Goal: Task Accomplishment & Management: Manage account settings

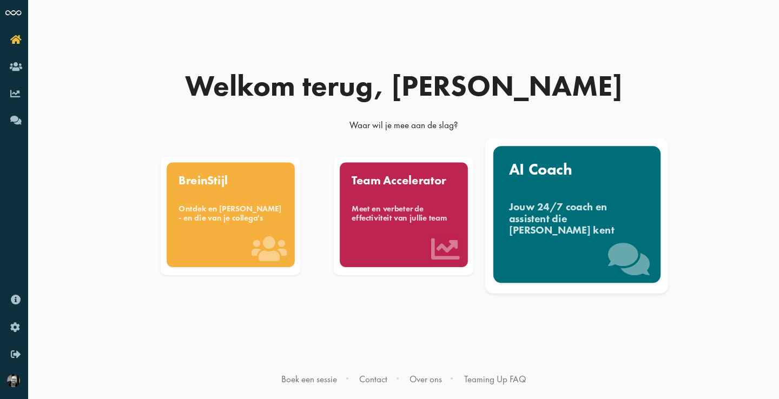
click at [603, 213] on div "Jouw 24/7 coach en assistent die [PERSON_NAME] kent" at bounding box center [577, 219] width 136 height 36
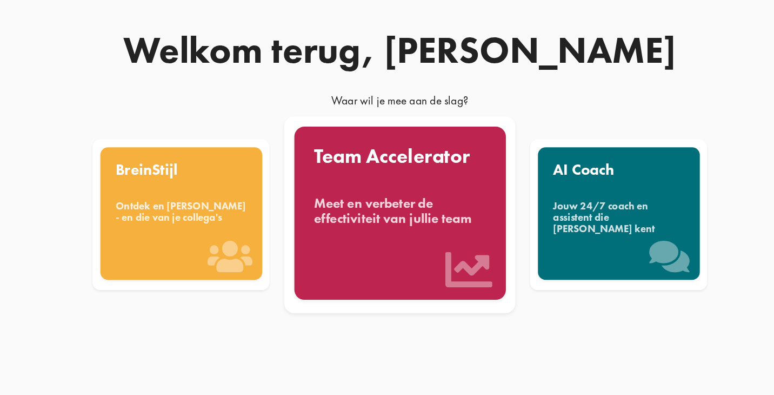
click at [334, 199] on div "Meet en verbeter de effectiviteit van jullie team" at bounding box center [402, 211] width 136 height 24
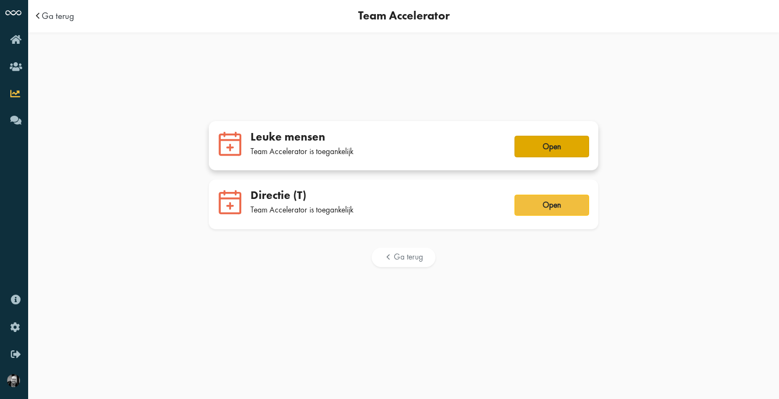
click at [561, 151] on button "Open" at bounding box center [551, 147] width 75 height 22
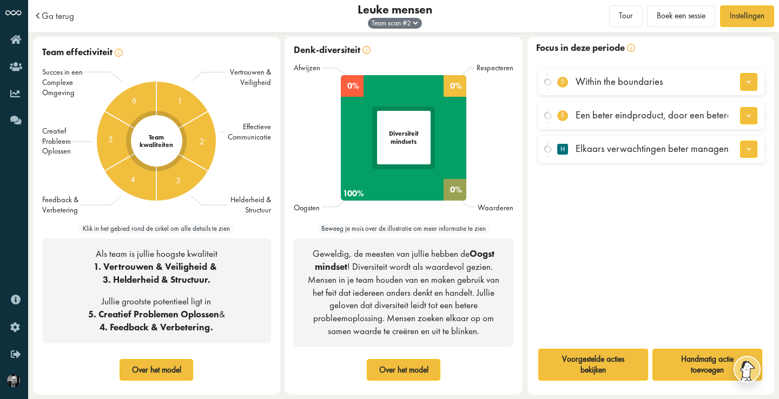
click at [416, 23] on img at bounding box center [415, 23] width 5 height 4
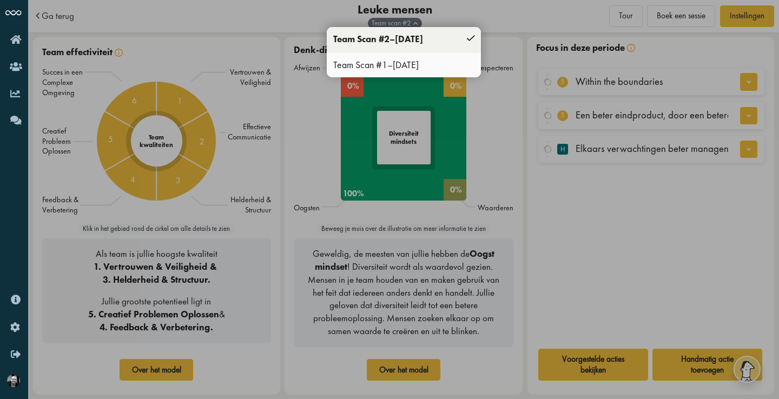
click at [397, 67] on div "Team Scan # 1 – 18.05.2022" at bounding box center [404, 64] width 154 height 25
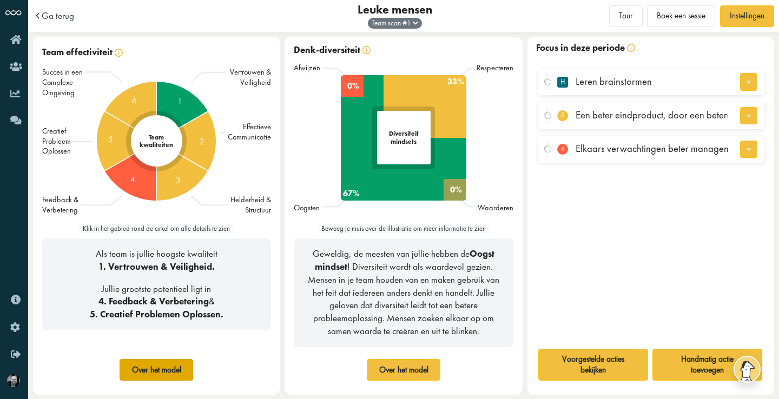
click at [143, 373] on button "Over het model" at bounding box center [156, 370] width 74 height 22
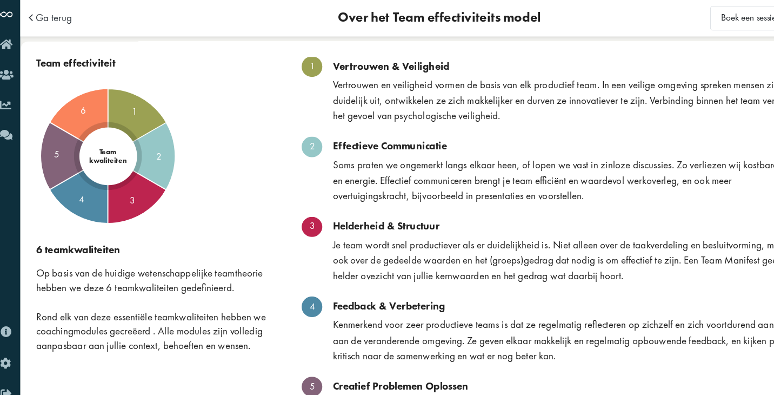
click at [50, 18] on span "Ga terug" at bounding box center [58, 15] width 32 height 9
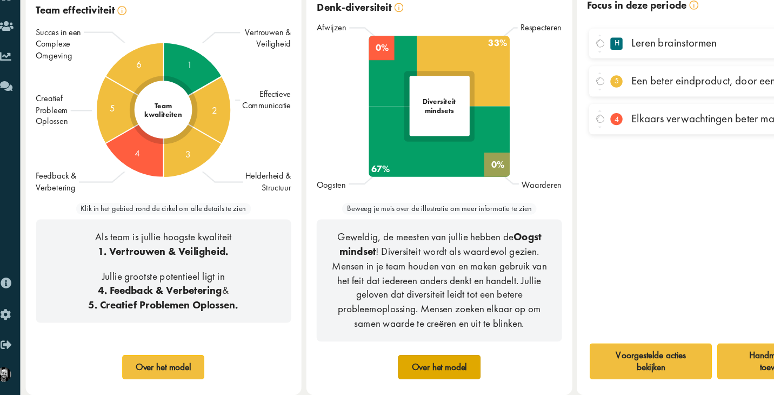
click at [383, 359] on button "Over het model" at bounding box center [401, 370] width 74 height 22
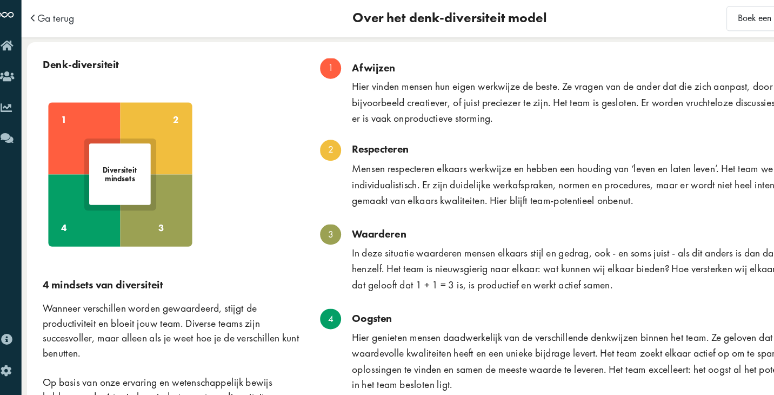
click at [58, 17] on span "Ga terug" at bounding box center [58, 15] width 32 height 9
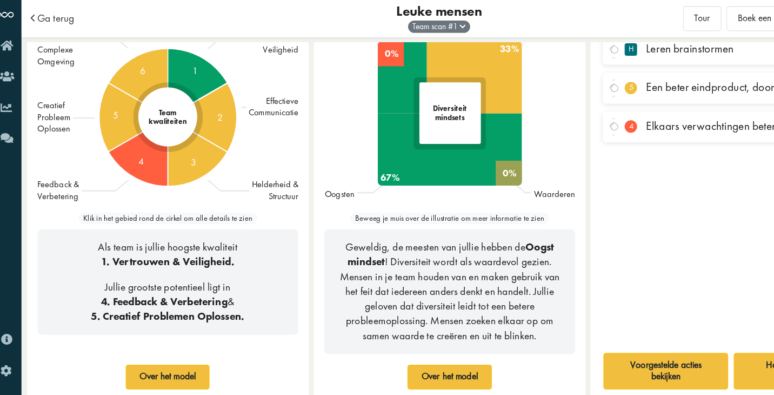
scroll to position [38, 0]
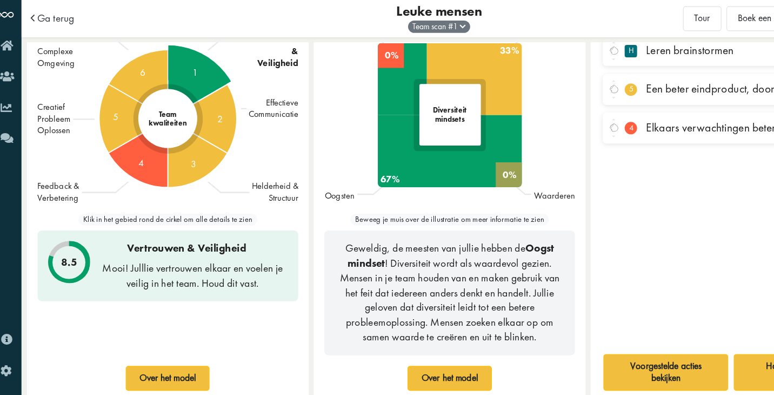
click at [171, 65] on div "1" at bounding box center [156, 103] width 128 height 128
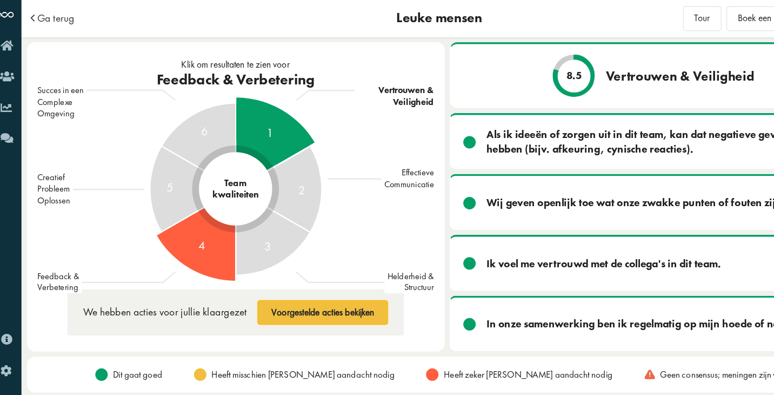
click at [187, 215] on div "4" at bounding box center [215, 165] width 160 height 160
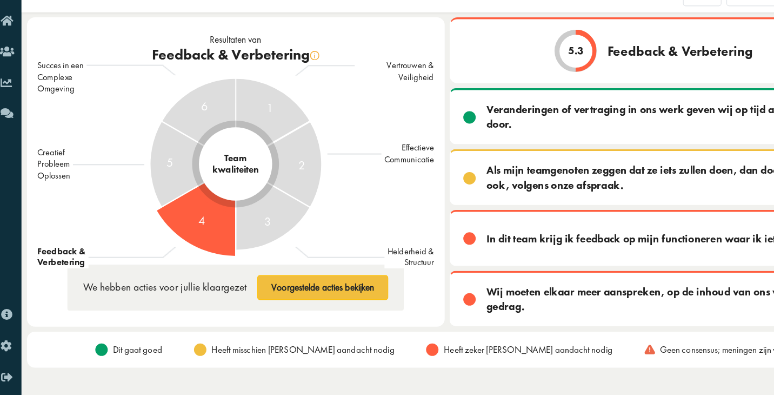
click at [352, 202] on div "Vertrouwen & Veiligheid Effectieve Communicatie Helderheid & Structuur" at bounding box center [352, 165] width 69 height 182
click at [261, 261] on button "Voorgestelde acties bekijken" at bounding box center [291, 272] width 114 height 22
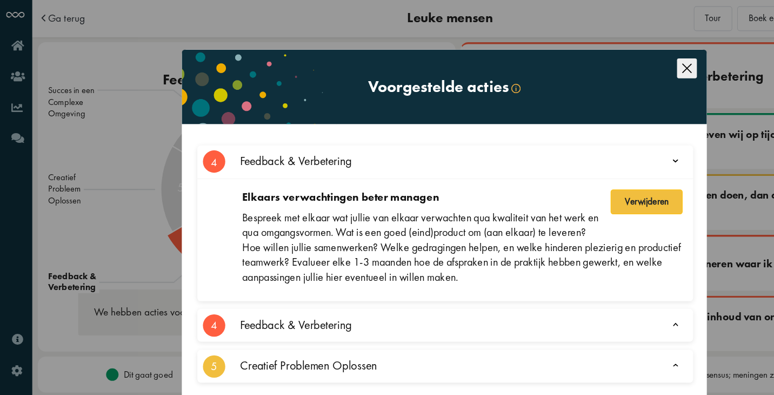
click at [600, 58] on icon "Close this dialog" at bounding box center [598, 60] width 8 height 8
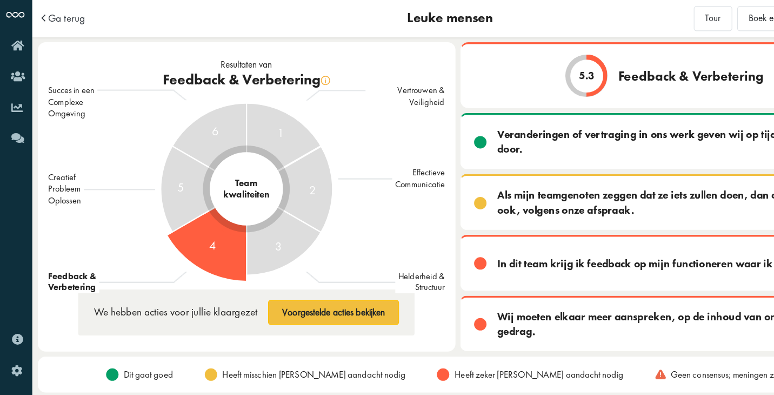
click at [64, 15] on span "Ga terug" at bounding box center [58, 15] width 32 height 9
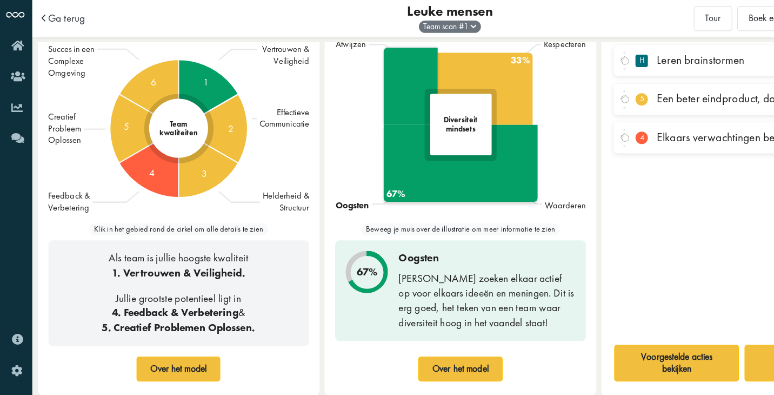
scroll to position [28, 0]
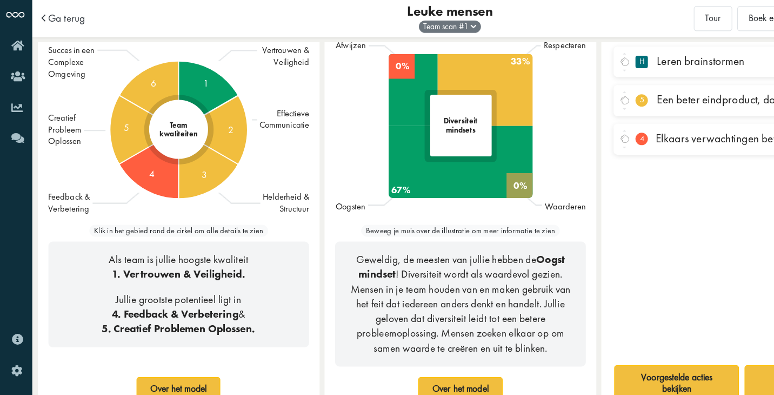
click at [601, 118] on span "Elkaars verwachtingen beter managen" at bounding box center [647, 120] width 153 height 13
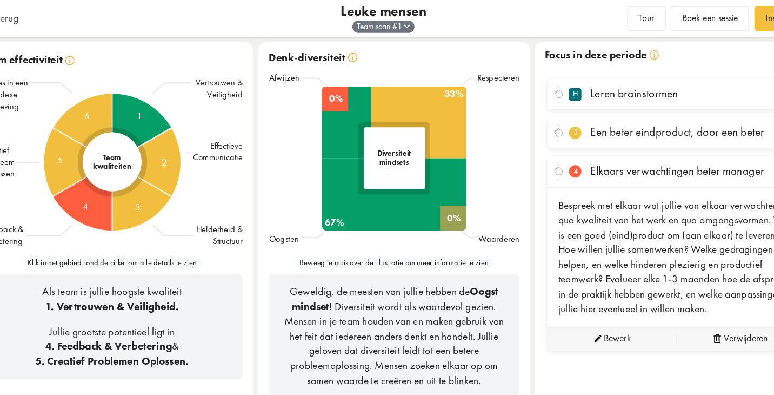
scroll to position [0, 0]
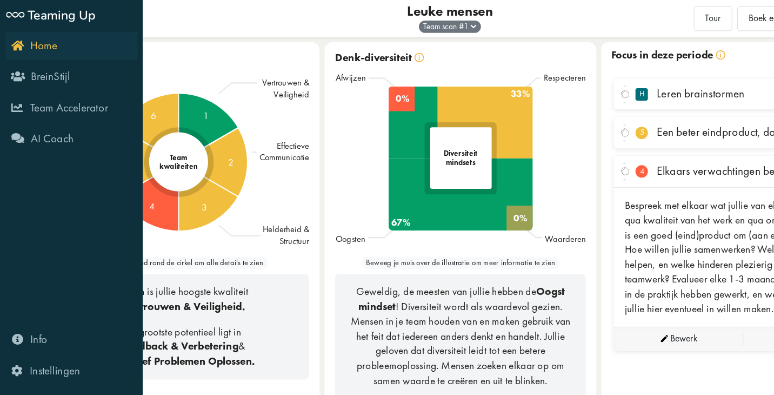
click at [31, 38] on span "Home" at bounding box center [38, 39] width 24 height 13
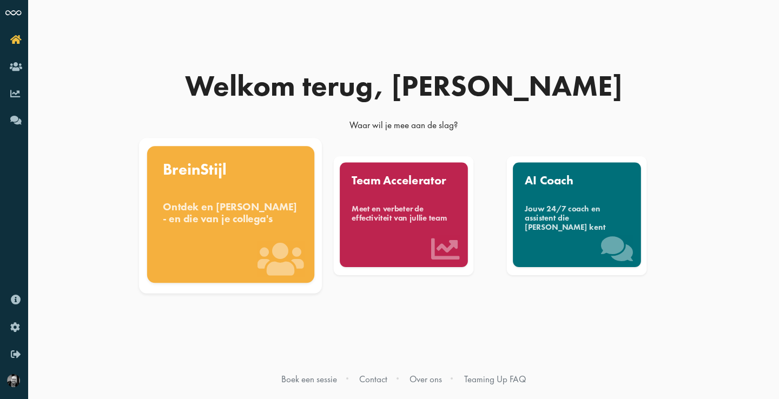
click at [223, 202] on div "Ontdek en benut jouw denkstijl - en die van je collega's" at bounding box center [231, 213] width 136 height 24
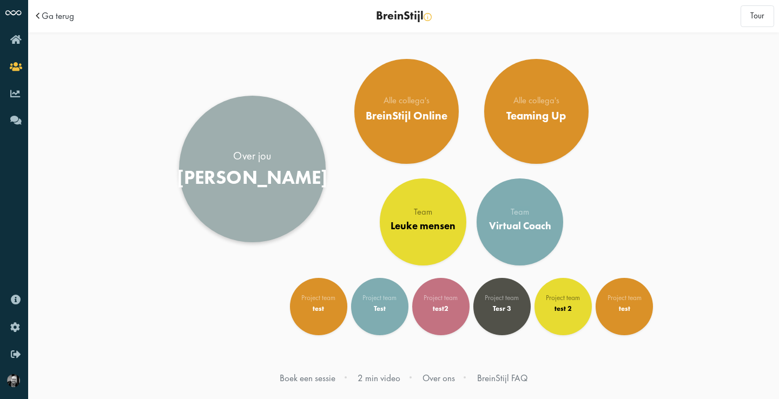
click at [243, 175] on div "Bert" at bounding box center [252, 178] width 151 height 23
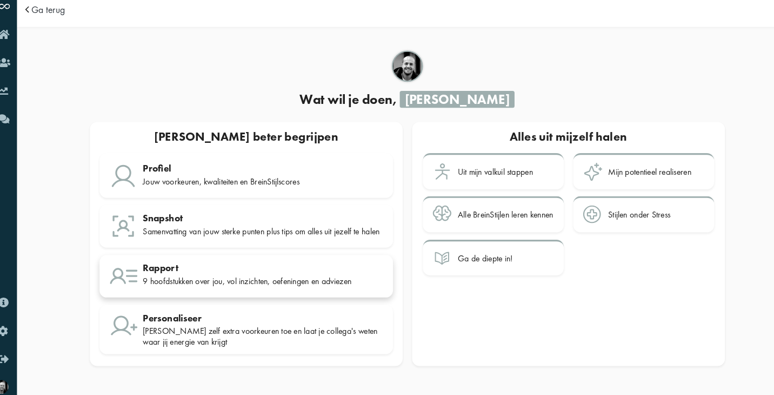
click at [232, 262] on div "Rapport" at bounding box center [264, 262] width 230 height 11
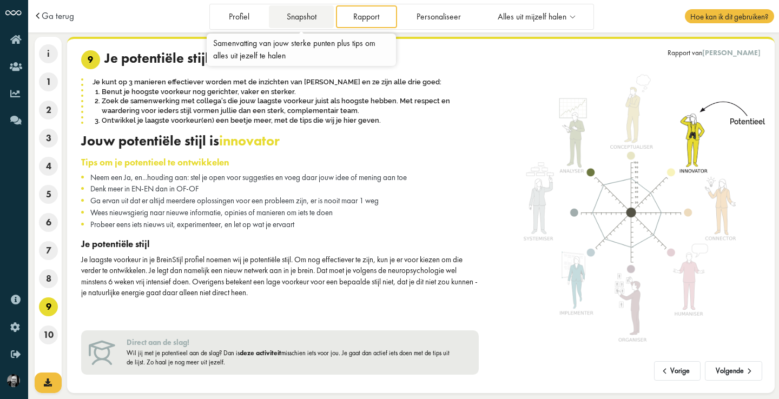
click at [311, 23] on link "Snapshot" at bounding box center [301, 16] width 65 height 22
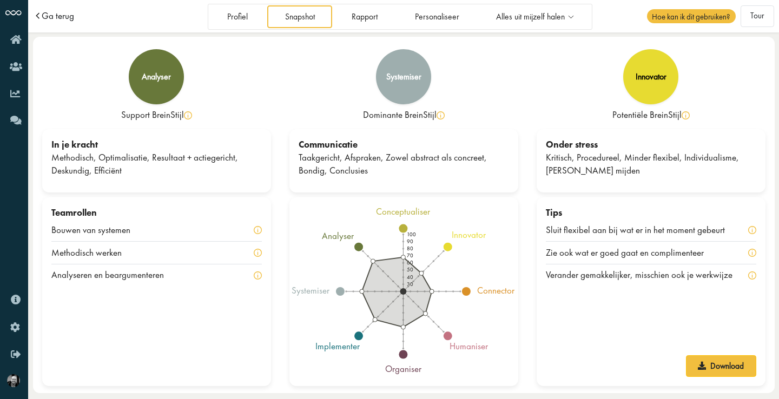
click at [61, 16] on span "Ga terug" at bounding box center [58, 15] width 32 height 9
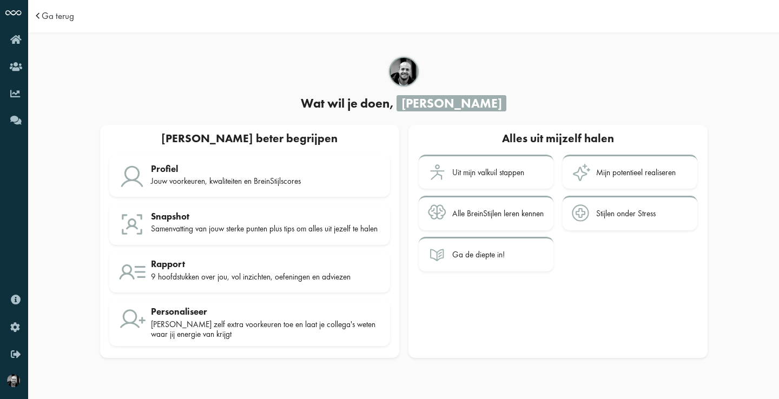
click at [61, 16] on span "Ga terug" at bounding box center [58, 15] width 32 height 9
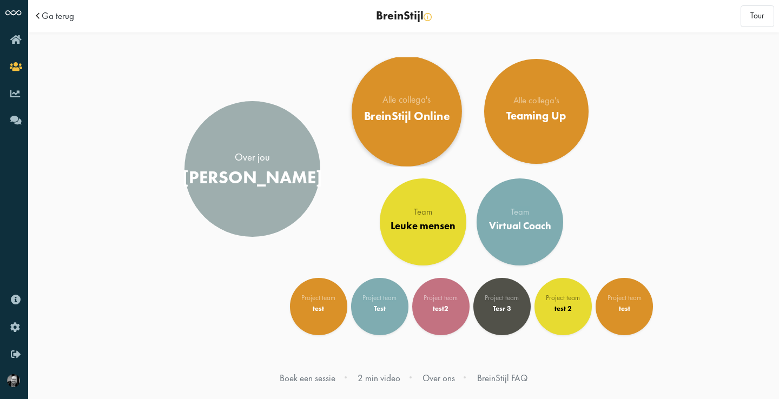
click at [408, 114] on div "BreinStijl Online" at bounding box center [406, 116] width 86 height 14
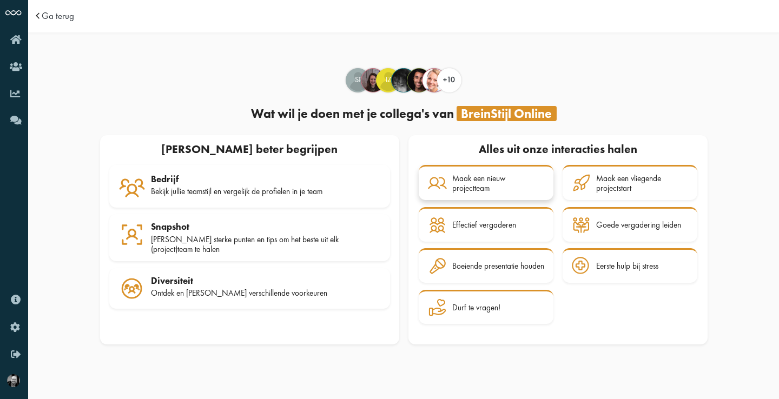
click at [491, 176] on div "Maak een nieuw projectteam" at bounding box center [498, 184] width 92 height 20
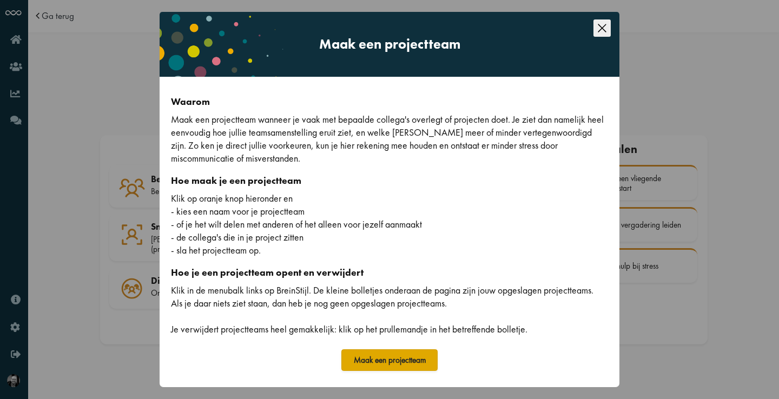
click at [390, 362] on button "Maak een projectteam" at bounding box center [389, 360] width 96 height 22
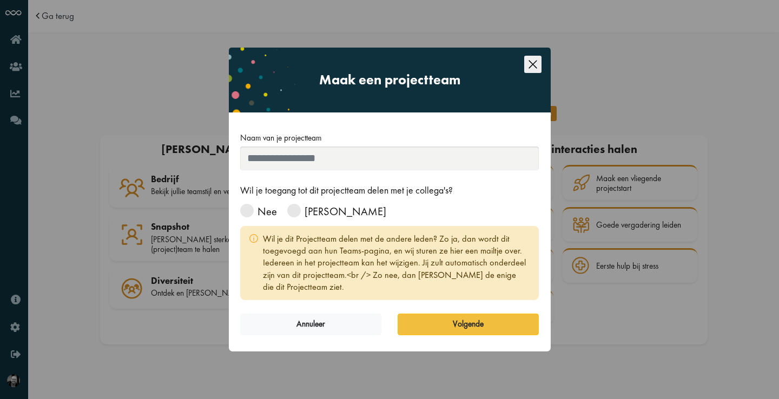
click at [356, 158] on input "Naam van je projectteam" at bounding box center [389, 159] width 299 height 24
type input "******"
click at [251, 211] on span at bounding box center [247, 211] width 14 height 14
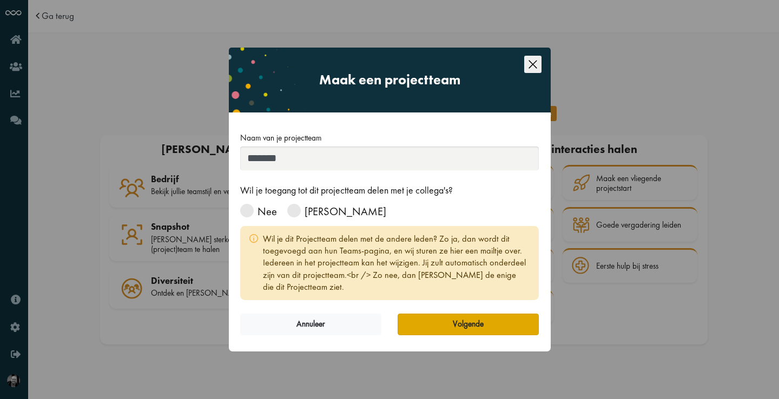
click at [502, 320] on button "Volgende" at bounding box center [467, 325] width 141 height 22
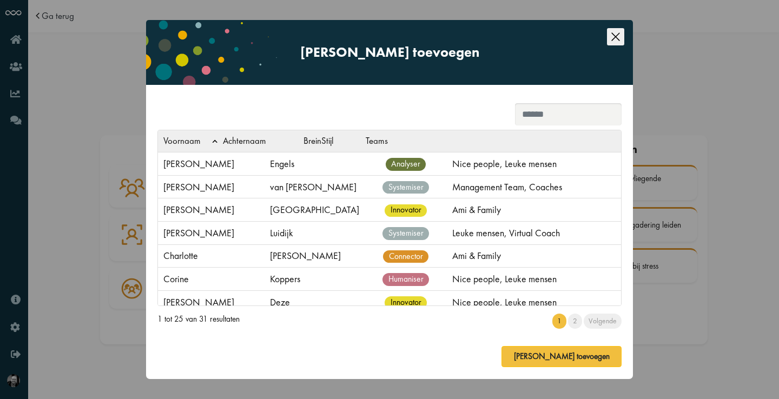
click at [567, 122] on input "search" at bounding box center [568, 114] width 107 height 22
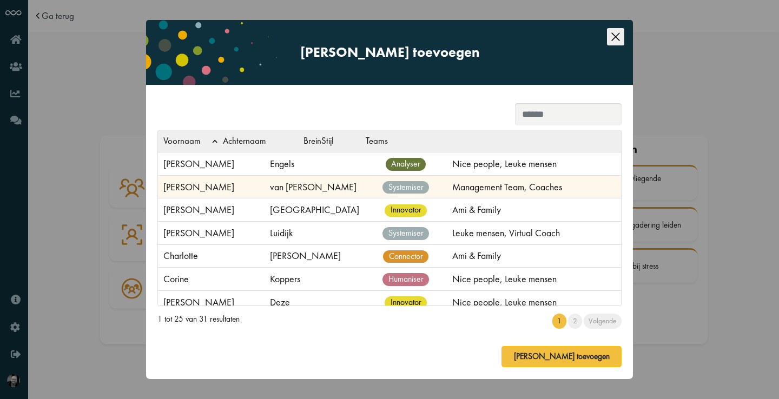
click at [382, 194] on span "systemiser" at bounding box center [405, 187] width 46 height 13
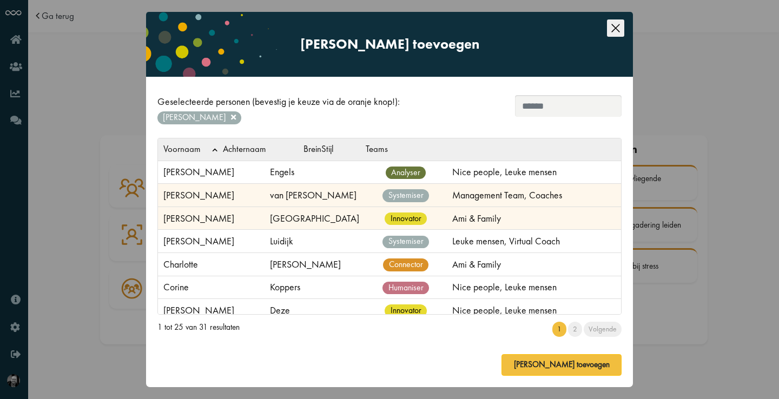
click at [447, 230] on td "Ami & Family" at bounding box center [534, 218] width 174 height 23
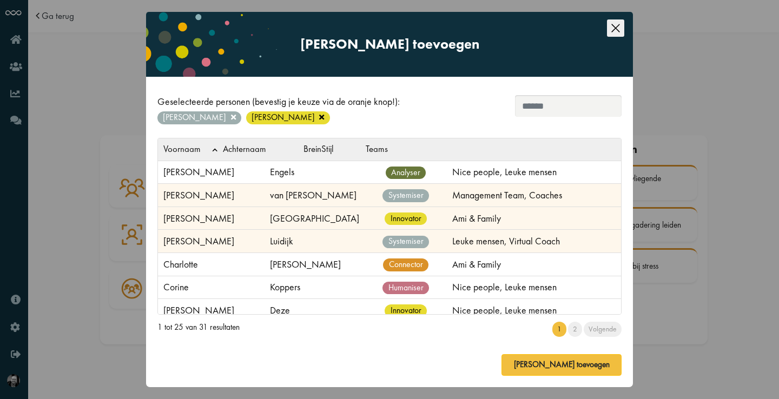
click at [447, 253] on td "Leuke mensen, Virtual Coach" at bounding box center [534, 241] width 174 height 23
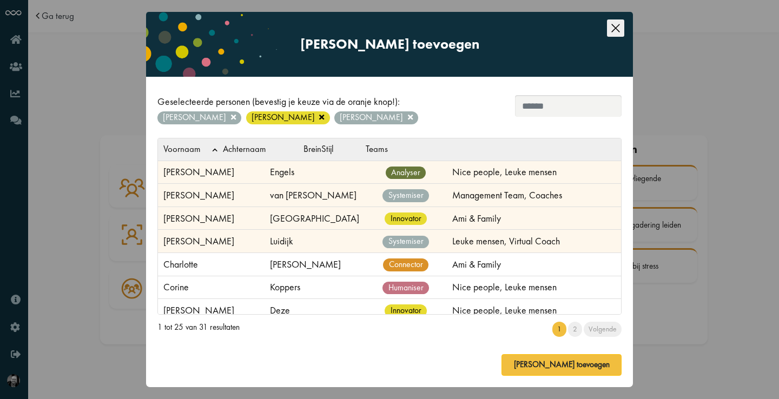
click at [447, 172] on td "Nice people, Leuke mensen" at bounding box center [534, 172] width 174 height 23
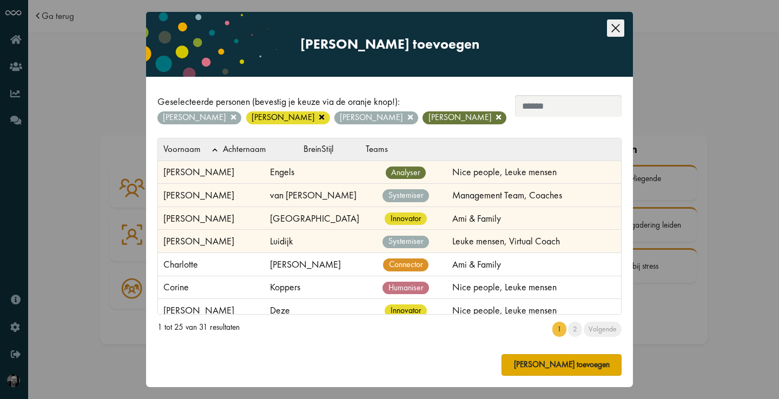
click at [552, 365] on button "[PERSON_NAME] toevoegen" at bounding box center [561, 365] width 120 height 22
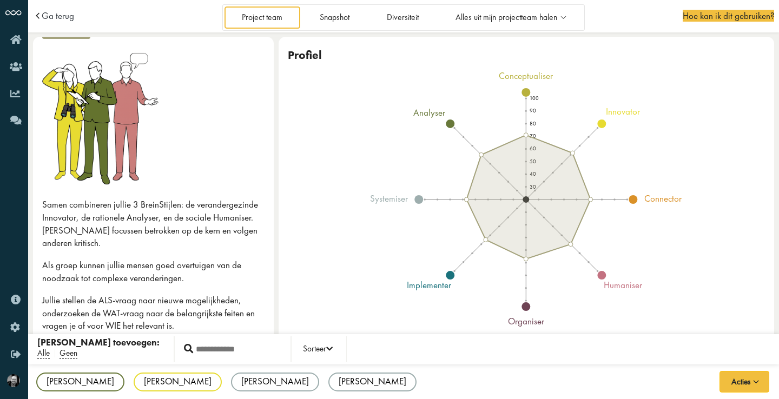
scroll to position [45, 0]
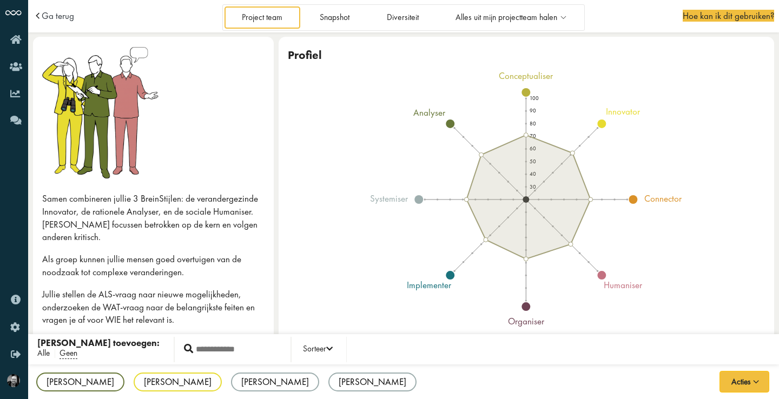
click at [42, 352] on span "Alle" at bounding box center [43, 353] width 12 height 11
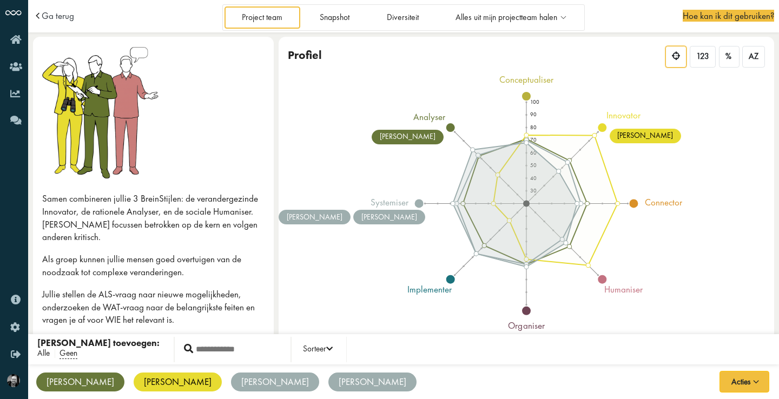
scroll to position [0, 0]
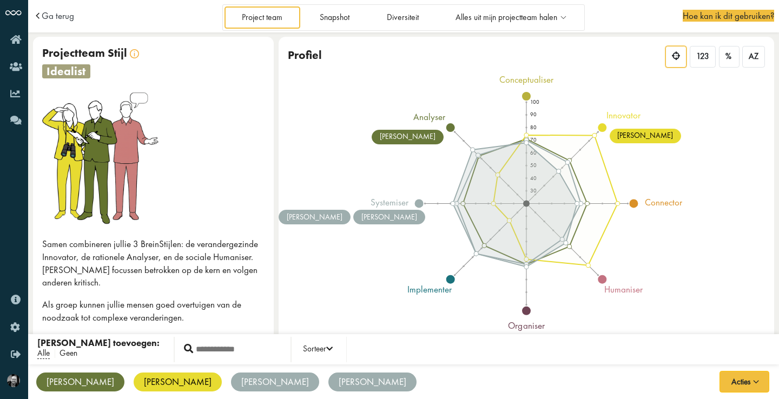
click at [70, 353] on span "Geen" at bounding box center [68, 353] width 18 height 11
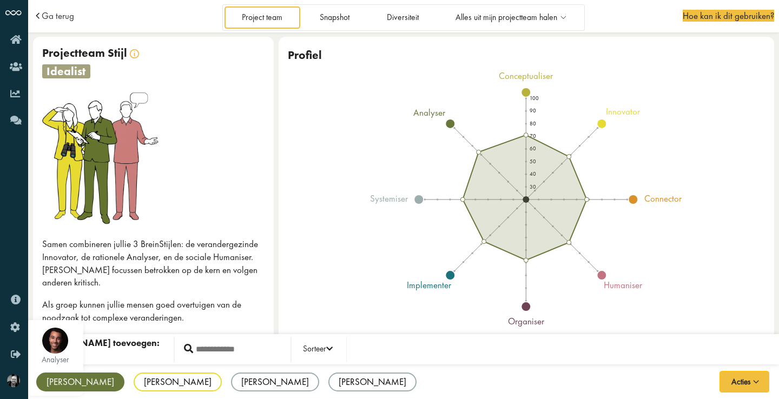
click at [55, 377] on div "[PERSON_NAME]" at bounding box center [80, 382] width 88 height 19
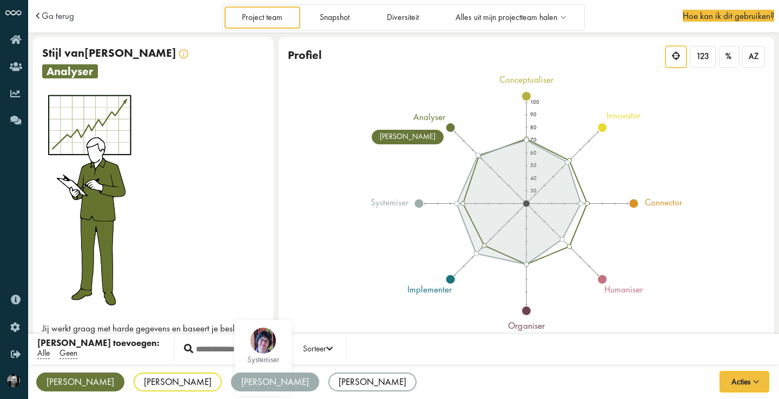
click at [231, 375] on div "[PERSON_NAME]" at bounding box center [275, 382] width 88 height 19
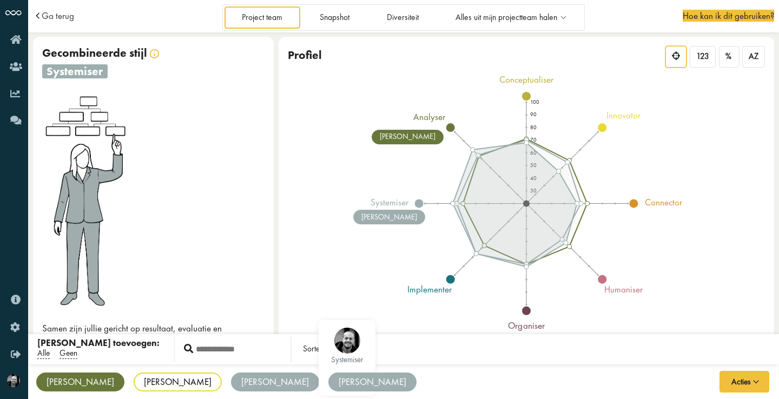
click at [328, 382] on div "[PERSON_NAME]" at bounding box center [372, 382] width 88 height 19
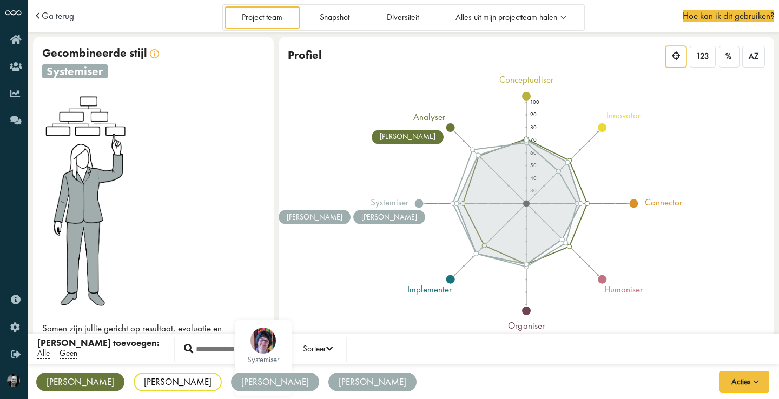
click at [231, 383] on div "[PERSON_NAME]" at bounding box center [275, 382] width 88 height 19
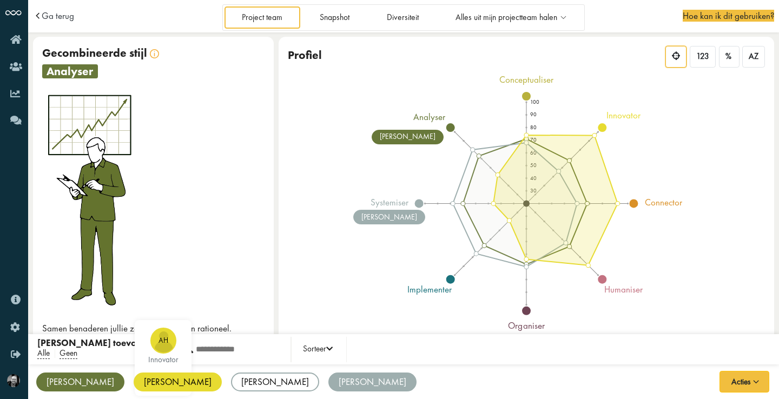
click at [134, 384] on div "[PERSON_NAME]" at bounding box center [178, 382] width 88 height 19
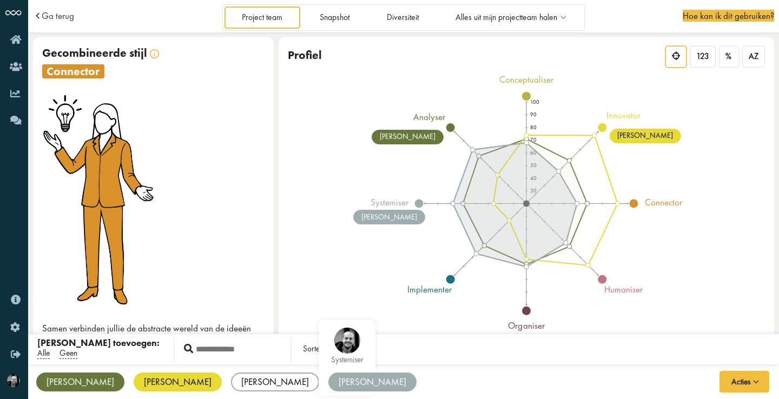
click at [328, 380] on div "[PERSON_NAME]" at bounding box center [372, 382] width 88 height 19
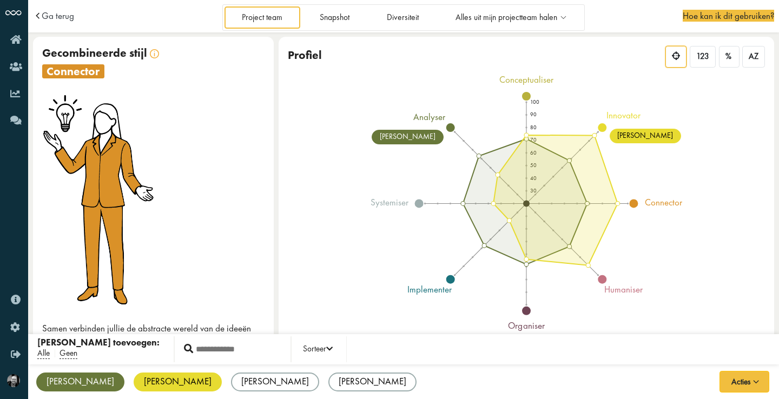
drag, startPoint x: 274, startPoint y: 205, endPoint x: 274, endPoint y: 227, distance: 21.6
click at [274, 227] on div "Projectteam Stijl Stijl van Alex Projectteam Stijl Gecombineerde stijl connecto…" at bounding box center [153, 197] width 241 height 321
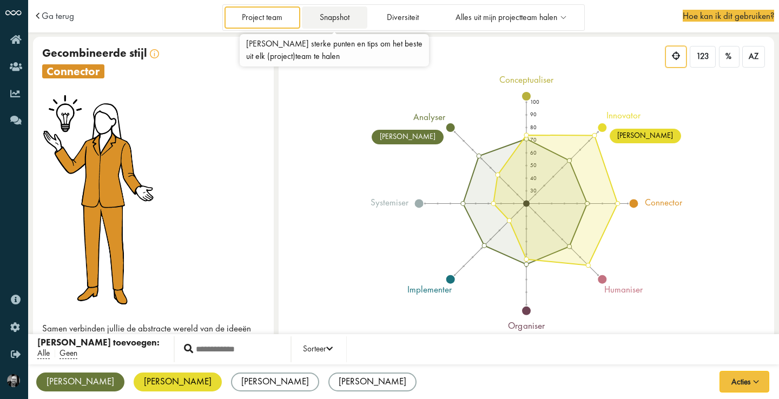
click at [343, 12] on link "Snapshot" at bounding box center [334, 17] width 65 height 22
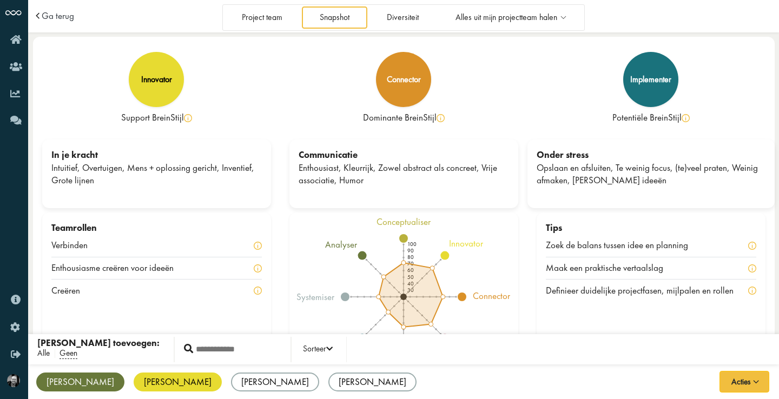
click at [38, 355] on span "Alle" at bounding box center [43, 353] width 12 height 11
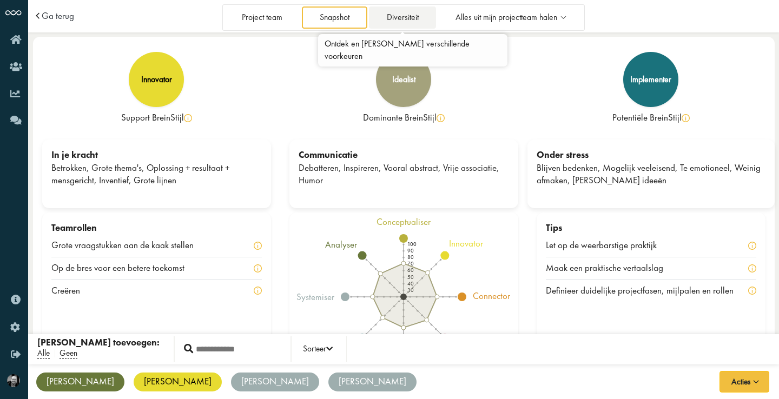
click at [410, 21] on link "Diversiteit" at bounding box center [402, 17] width 67 height 22
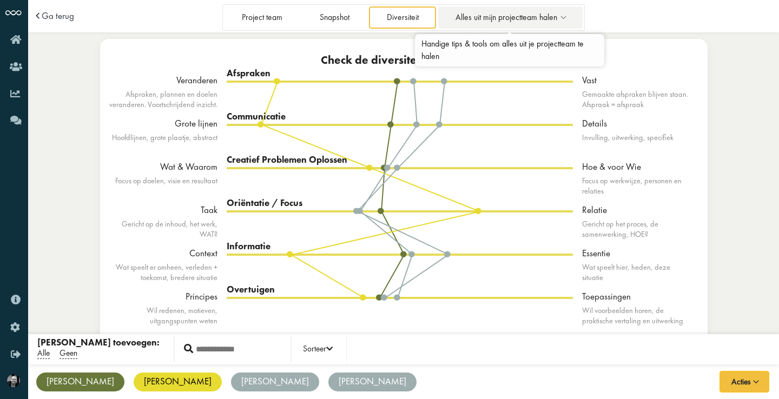
click at [530, 16] on span "Alles uit mijn projectteam halen" at bounding box center [506, 17] width 102 height 9
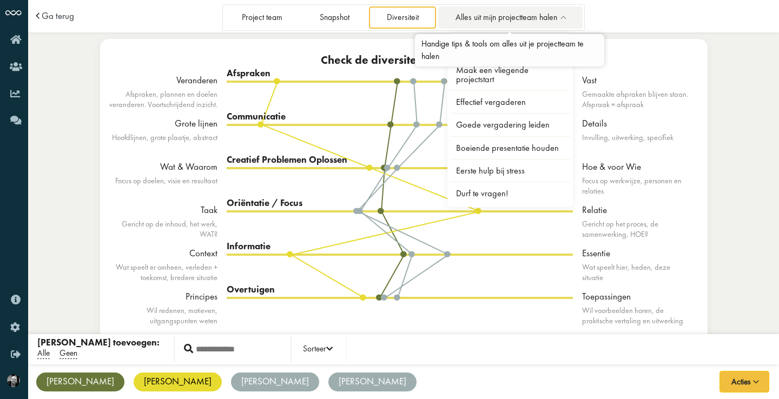
click at [522, 18] on span "Alles uit mijn projectteam halen" at bounding box center [506, 17] width 102 height 9
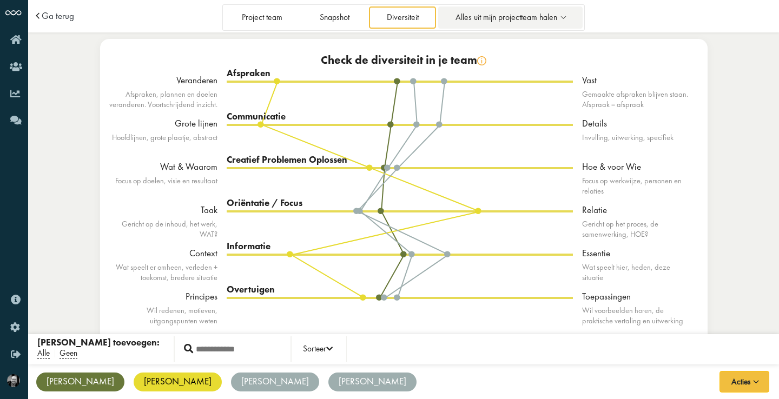
click at [522, 18] on span "Alles uit mijn projectteam halen" at bounding box center [506, 17] width 102 height 9
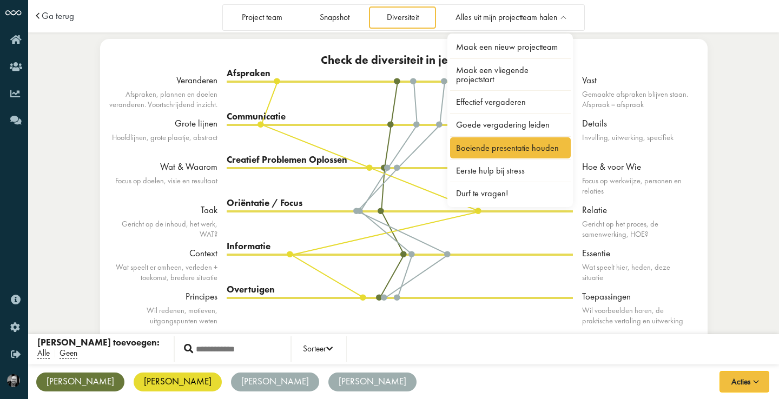
click at [547, 155] on link "Boeiende presentatie houden" at bounding box center [510, 147] width 121 height 21
click at [67, 15] on span "Ga terug" at bounding box center [58, 15] width 32 height 9
